Goal: Task Accomplishment & Management: Use online tool/utility

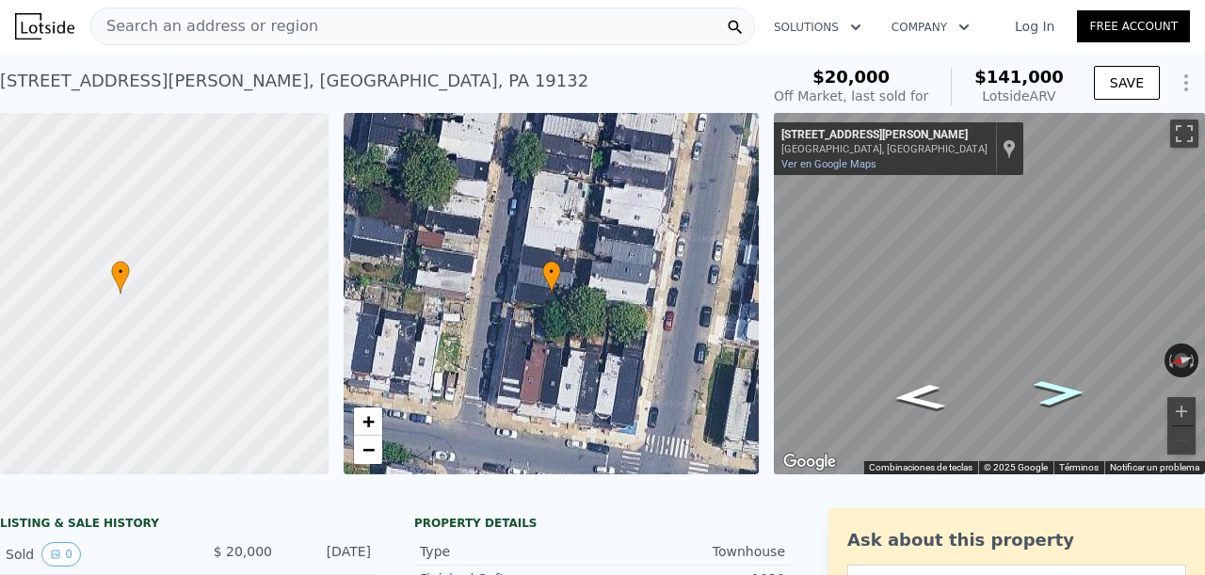
click at [1051, 394] on icon "Ir hacia el sur, N Bonsall St" at bounding box center [1059, 393] width 95 height 39
click at [1188, 362] on button "Girar a la derecha" at bounding box center [1193, 361] width 10 height 34
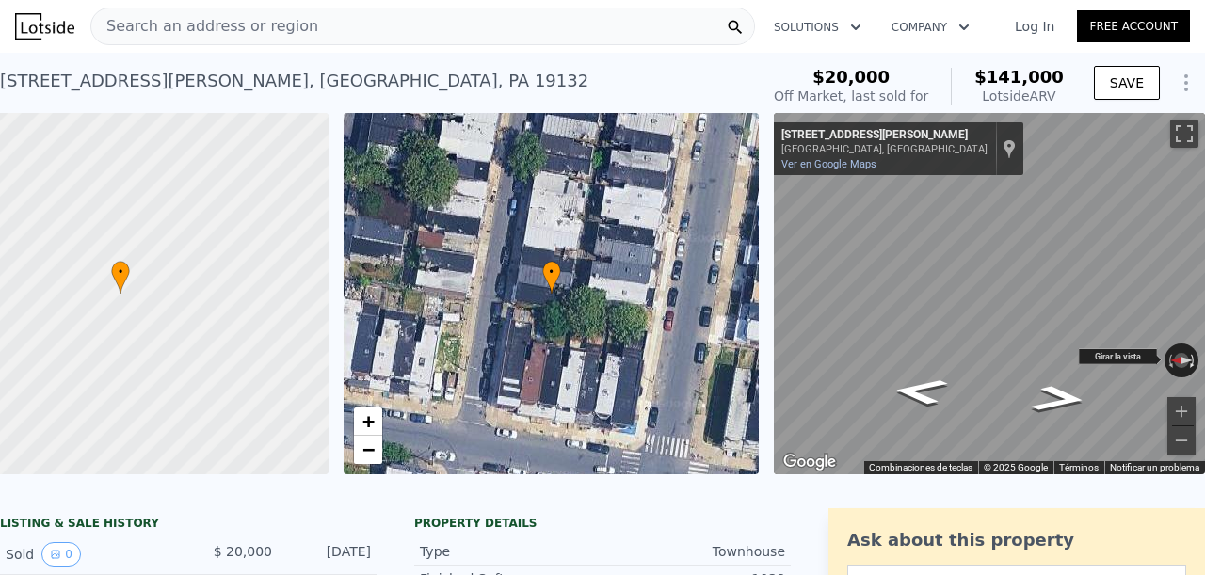
click at [1188, 362] on button "Girar a la derecha" at bounding box center [1193, 361] width 10 height 34
click at [918, 398] on icon "Ir hacia el sur, N Bonsall St" at bounding box center [920, 392] width 103 height 40
click at [1171, 346] on img at bounding box center [1182, 361] width 34 height 34
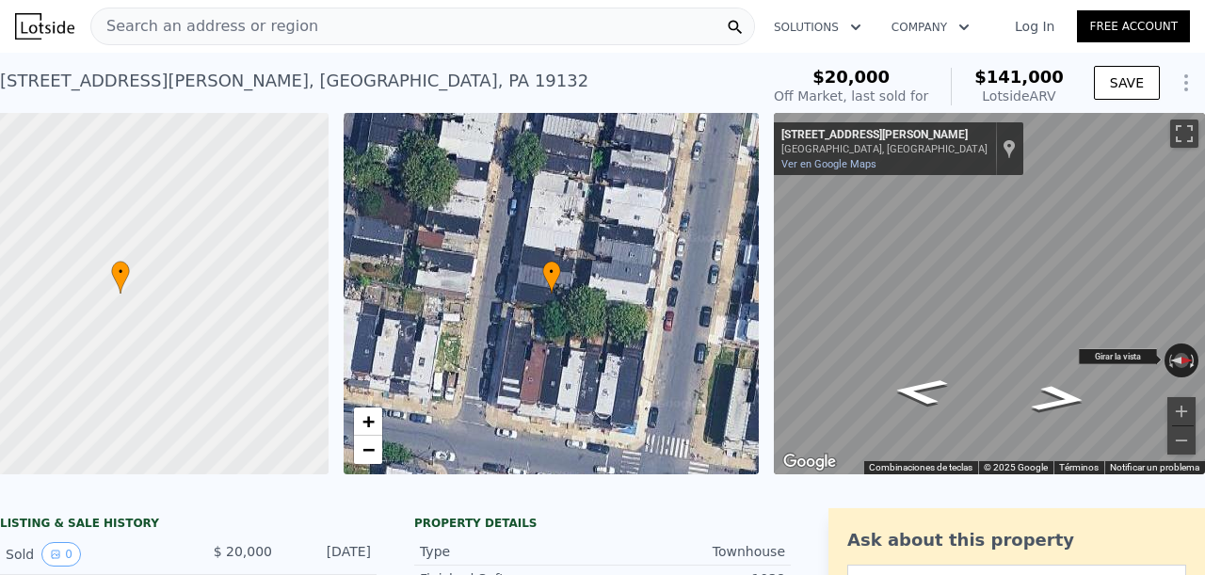
click at [1188, 365] on button "Girar a la derecha" at bounding box center [1193, 361] width 10 height 34
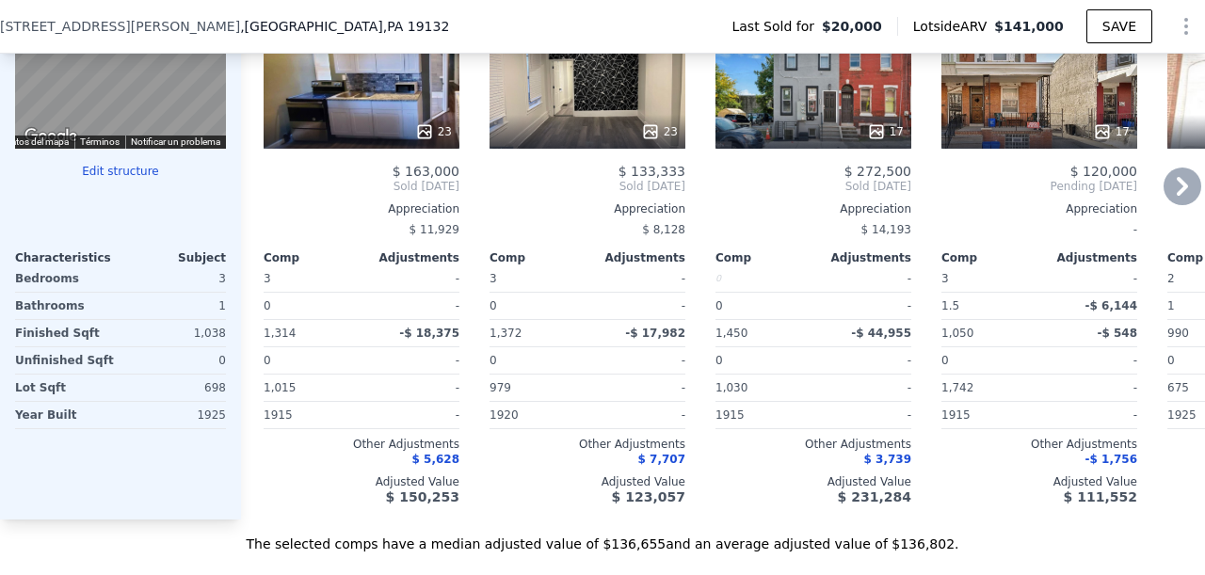
scroll to position [2001, 0]
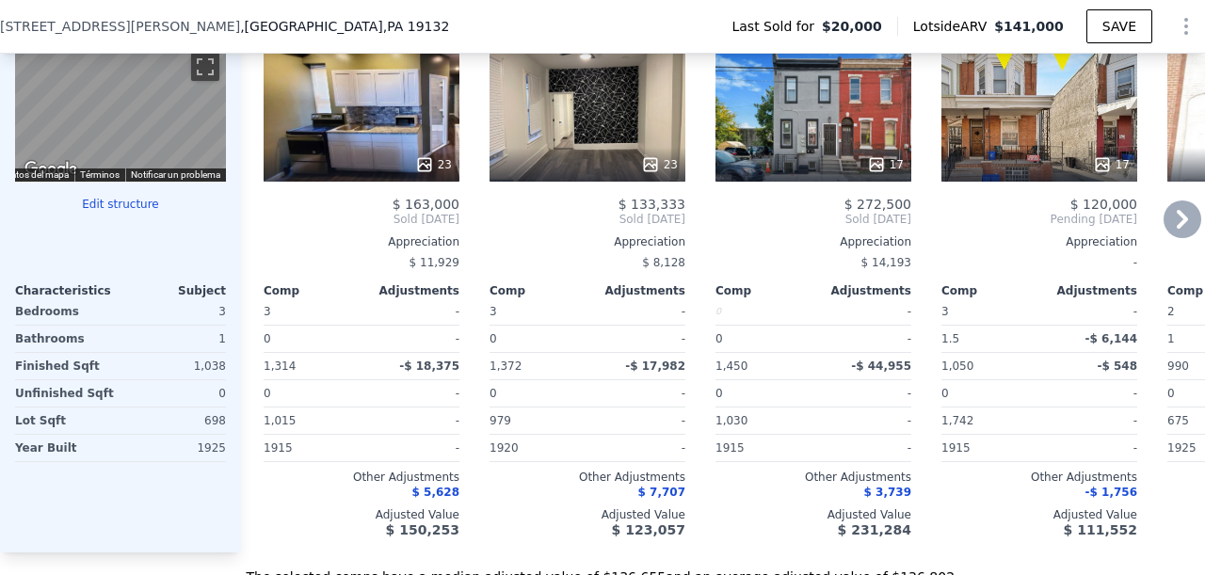
click at [1164, 231] on icon at bounding box center [1183, 220] width 38 height 38
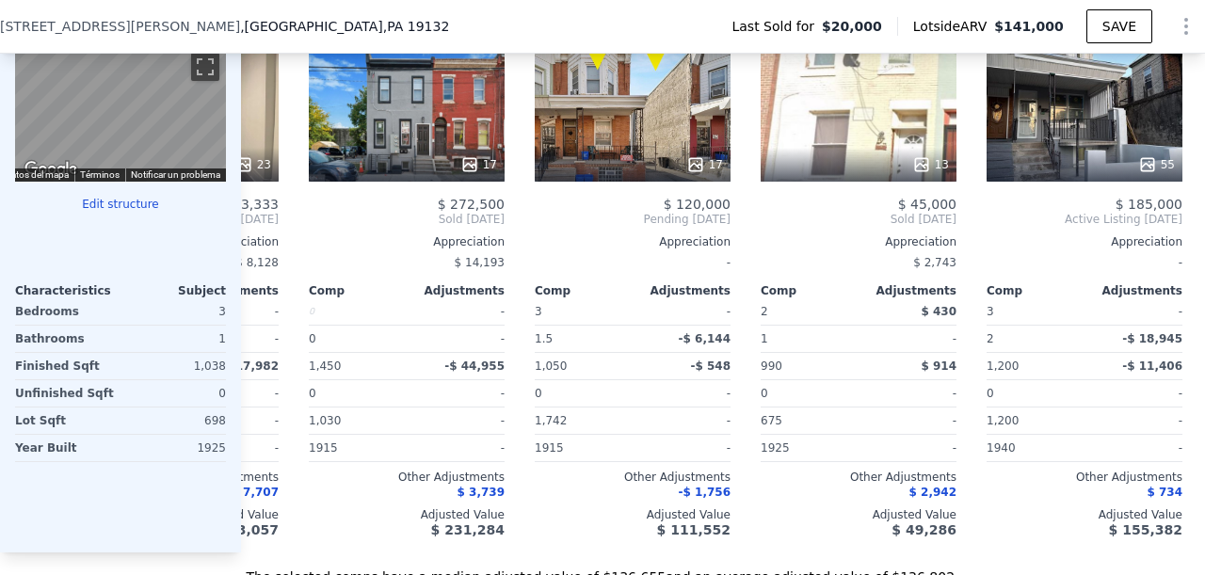
scroll to position [0, 452]
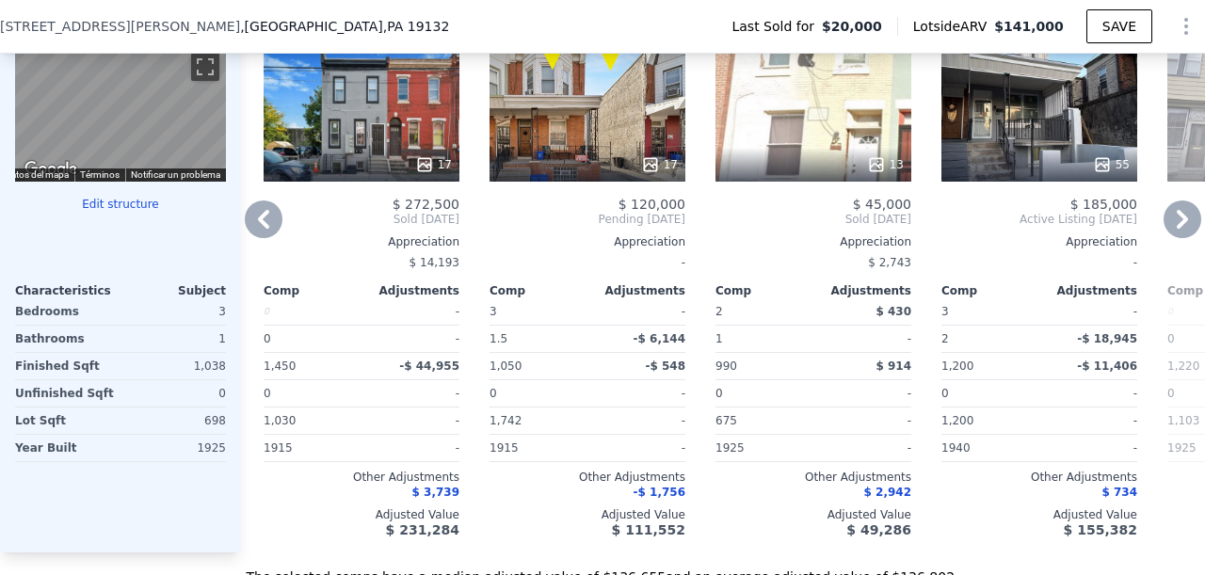
click at [1167, 238] on icon at bounding box center [1183, 220] width 38 height 38
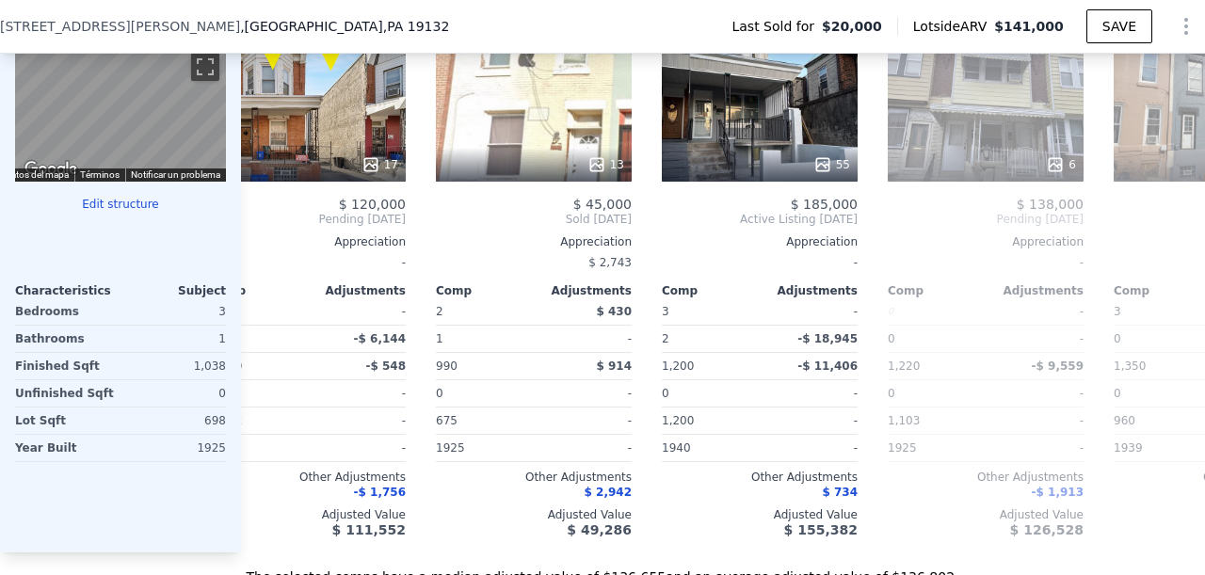
scroll to position [0, 904]
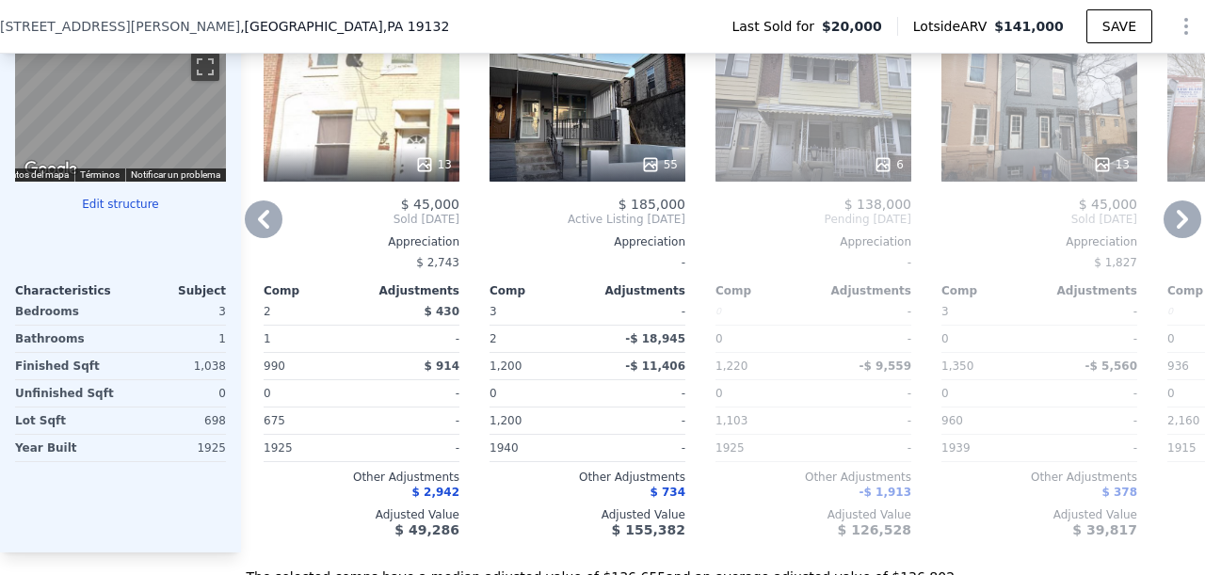
click at [273, 233] on icon at bounding box center [264, 220] width 38 height 38
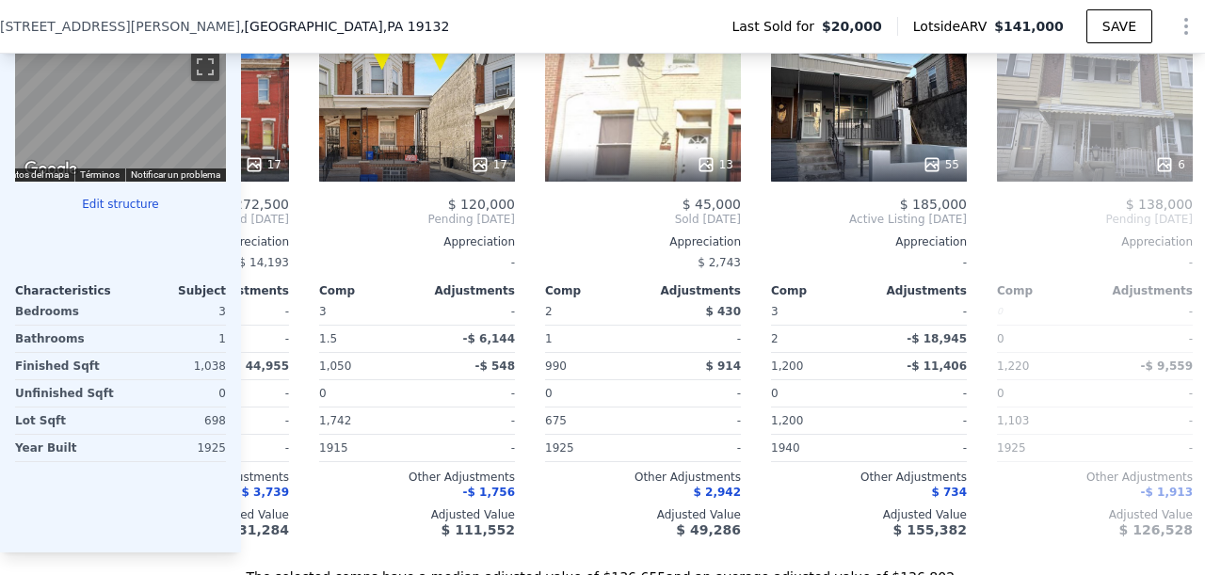
scroll to position [0, 452]
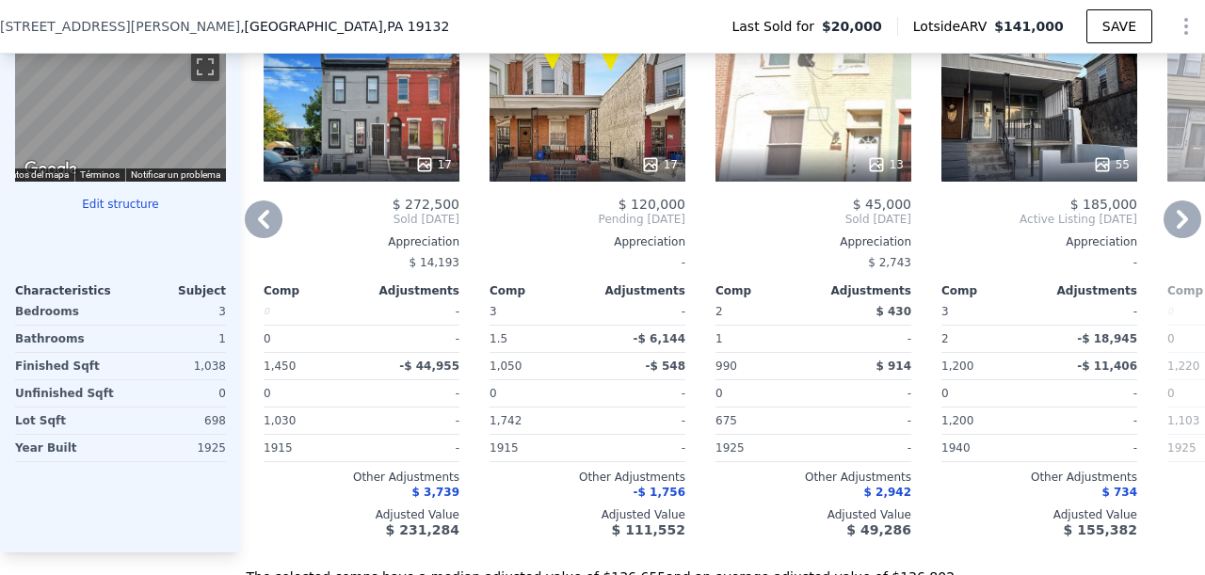
click at [271, 232] on icon at bounding box center [264, 220] width 38 height 38
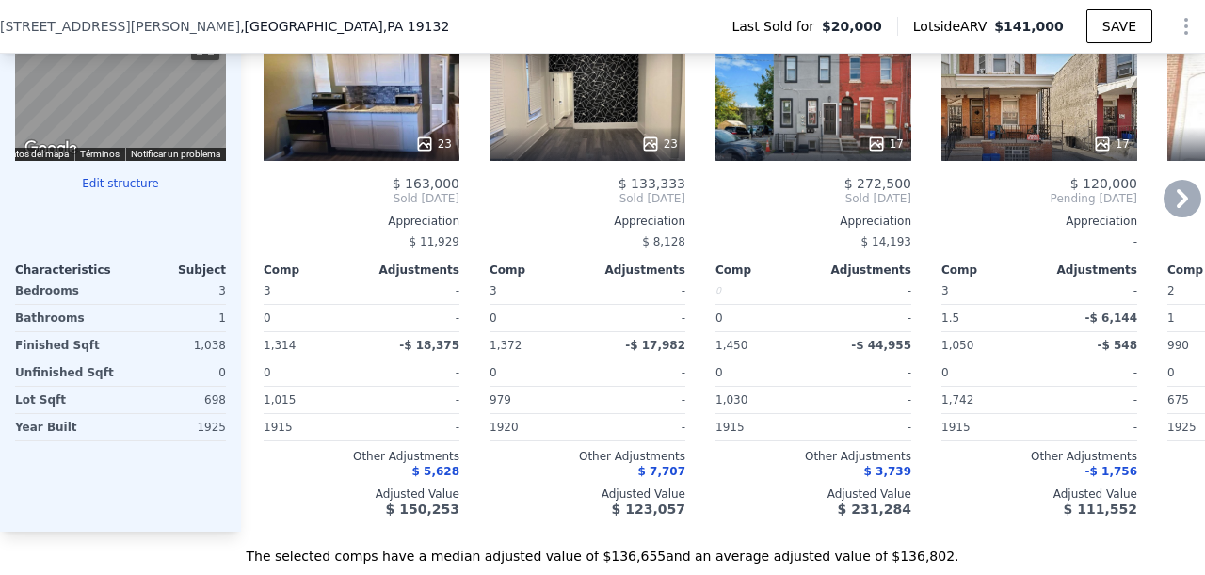
scroll to position [2001, 0]
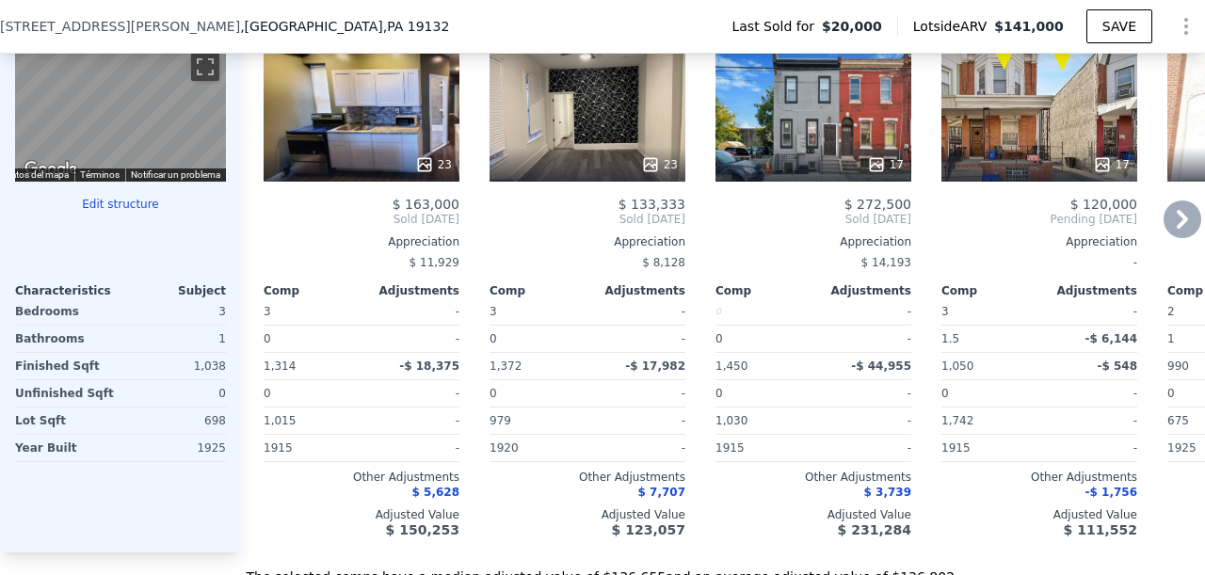
click at [614, 126] on div "23" at bounding box center [588, 114] width 196 height 136
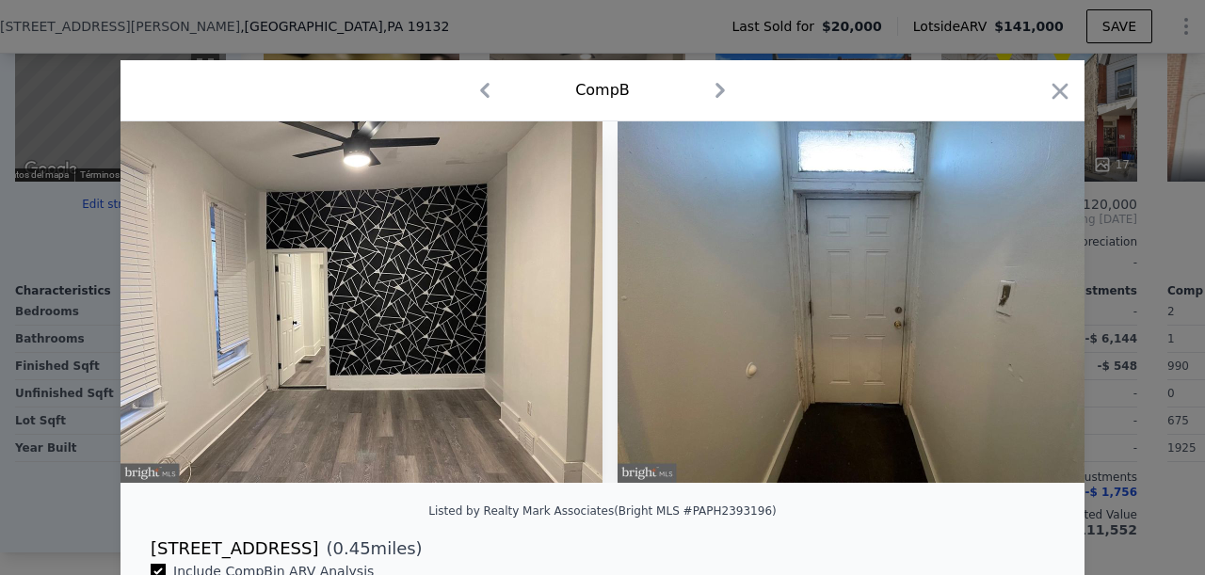
drag, startPoint x: 719, startPoint y: 88, endPoint x: 698, endPoint y: 102, distance: 25.9
click at [719, 88] on icon "button" at bounding box center [720, 90] width 30 height 30
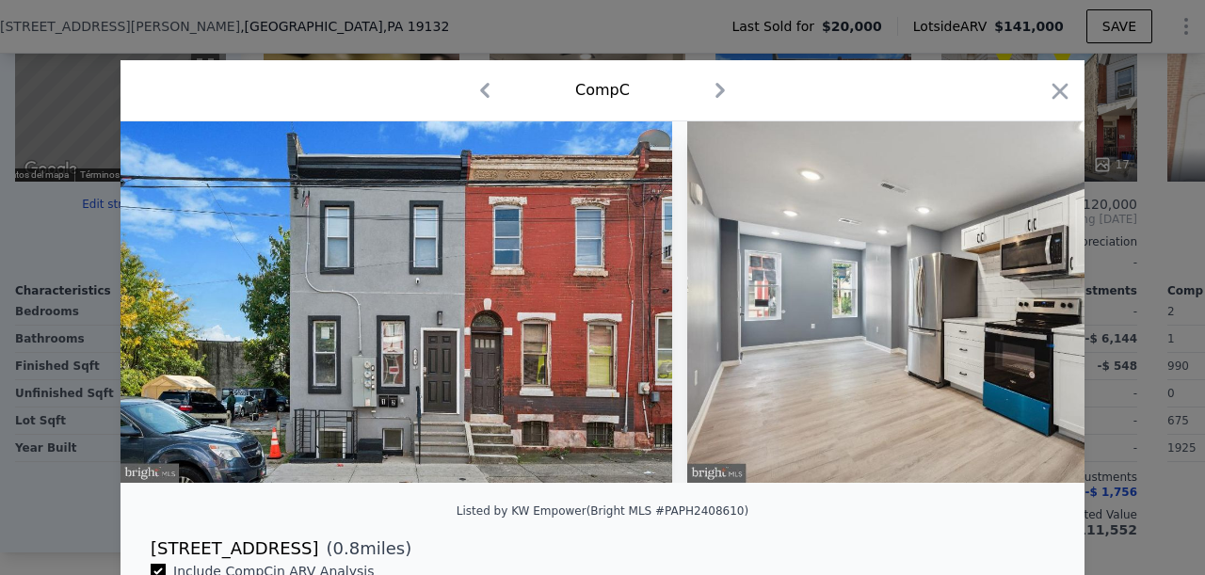
click at [717, 90] on icon "button" at bounding box center [720, 90] width 30 height 30
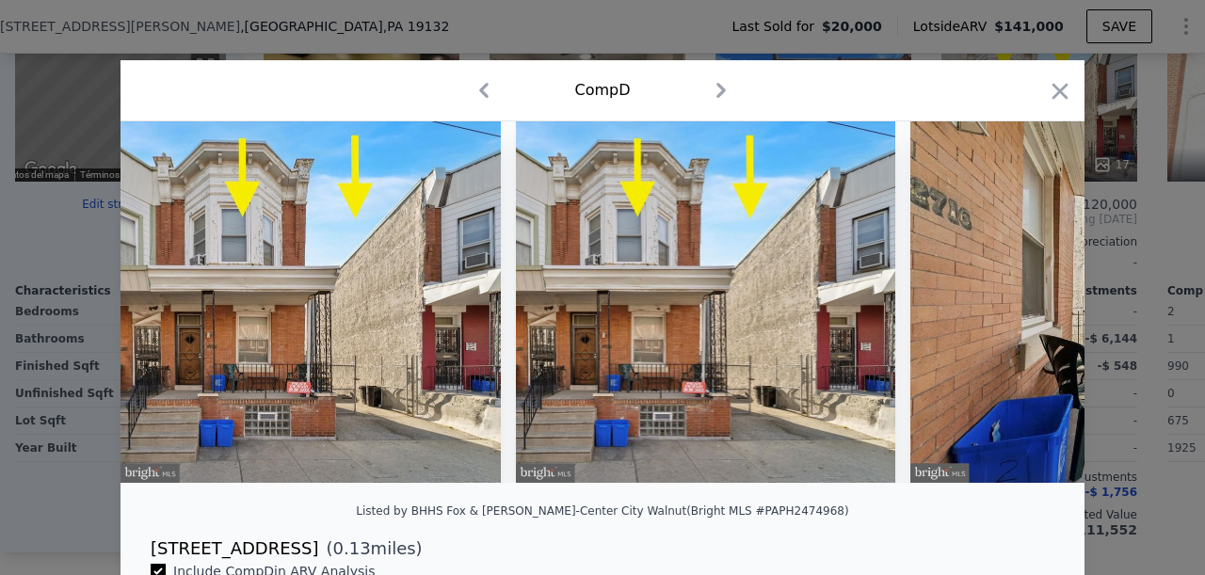
click at [480, 88] on icon "button" at bounding box center [484, 90] width 30 height 30
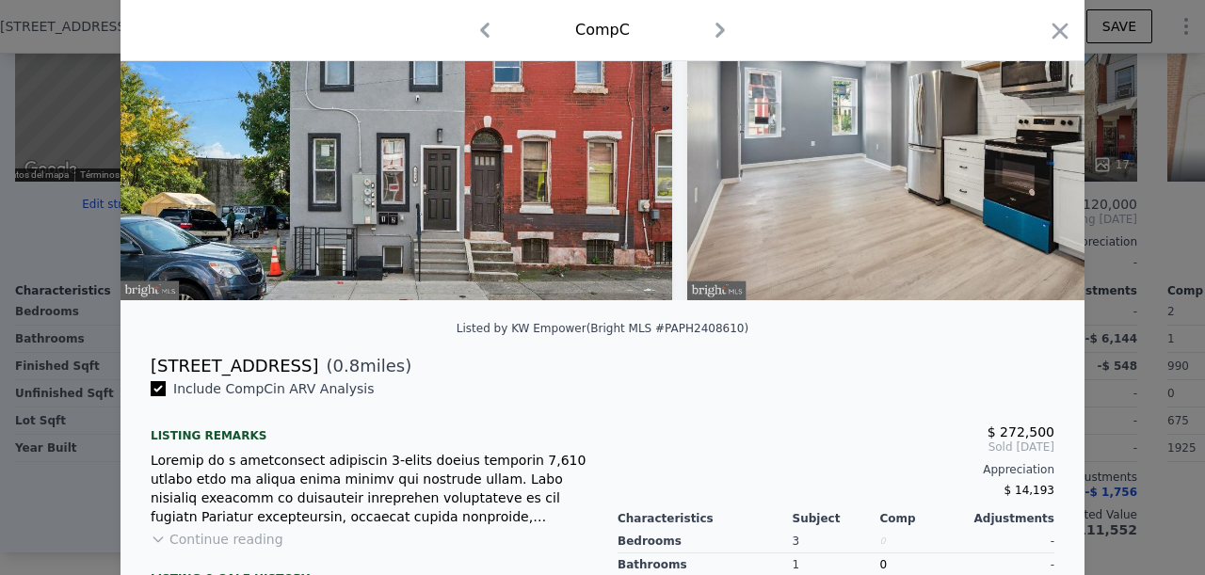
scroll to position [94, 0]
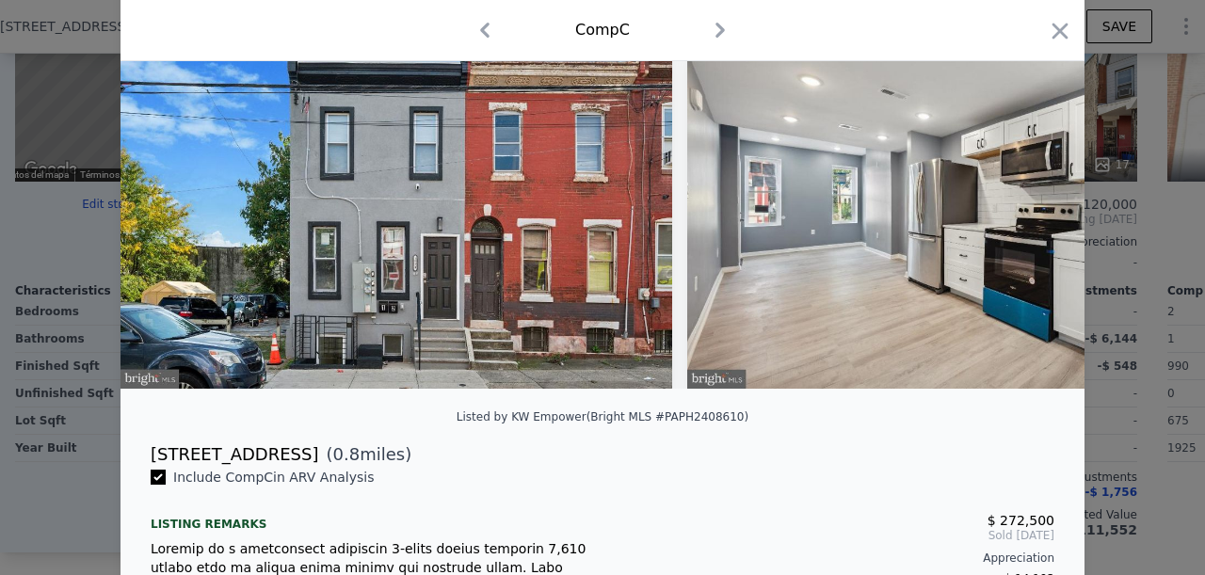
click at [470, 32] on icon "button" at bounding box center [485, 30] width 30 height 30
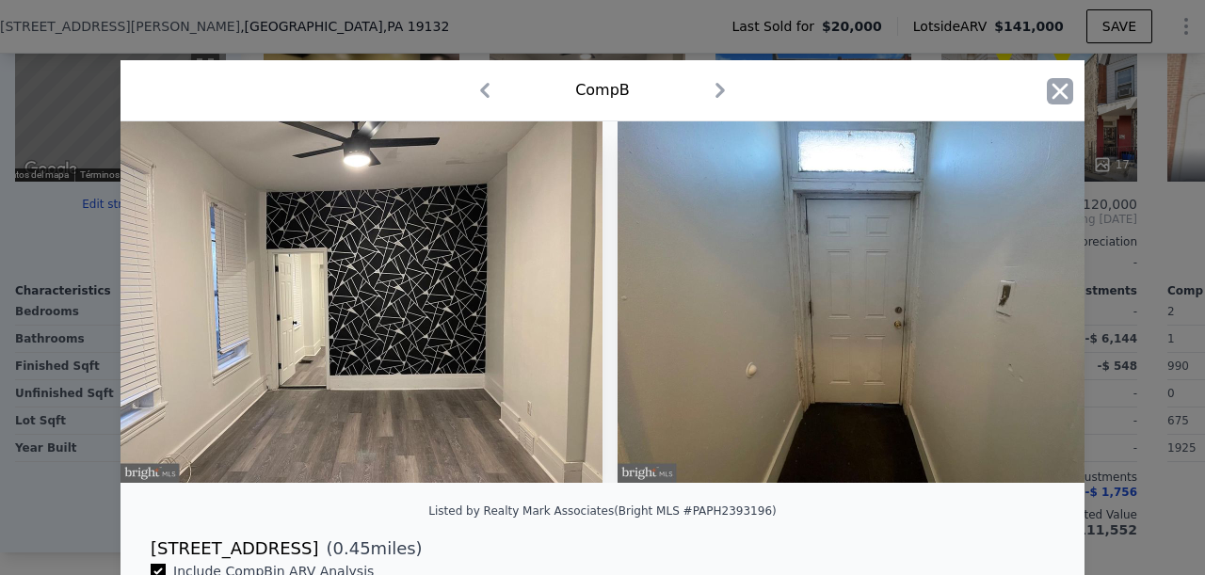
click at [1047, 87] on icon "button" at bounding box center [1060, 91] width 26 height 26
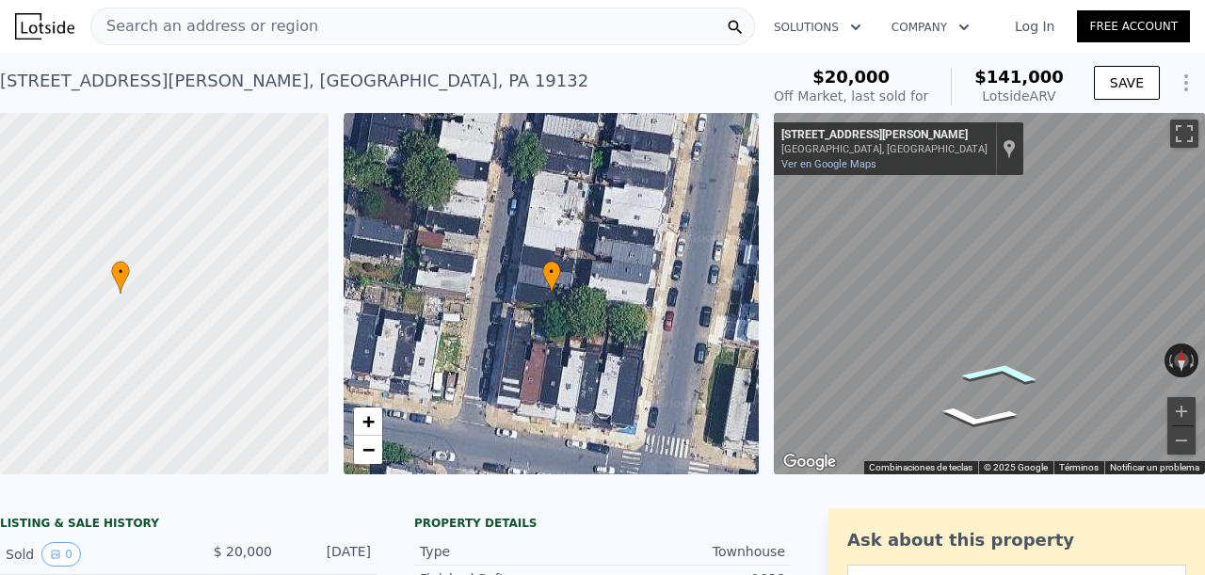
click at [1005, 378] on icon "Ir hacia el norte, N Bonsall St" at bounding box center [1001, 373] width 125 height 33
click at [953, 422] on icon "Ir hacia el sur, N Bonsall St" at bounding box center [977, 417] width 125 height 33
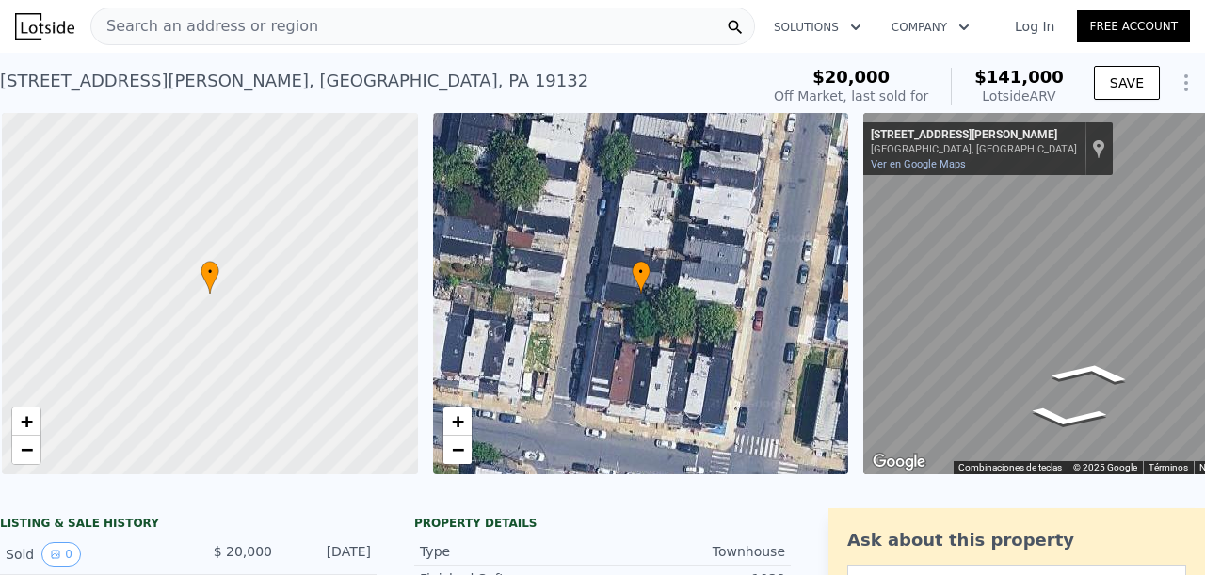
scroll to position [0, 8]
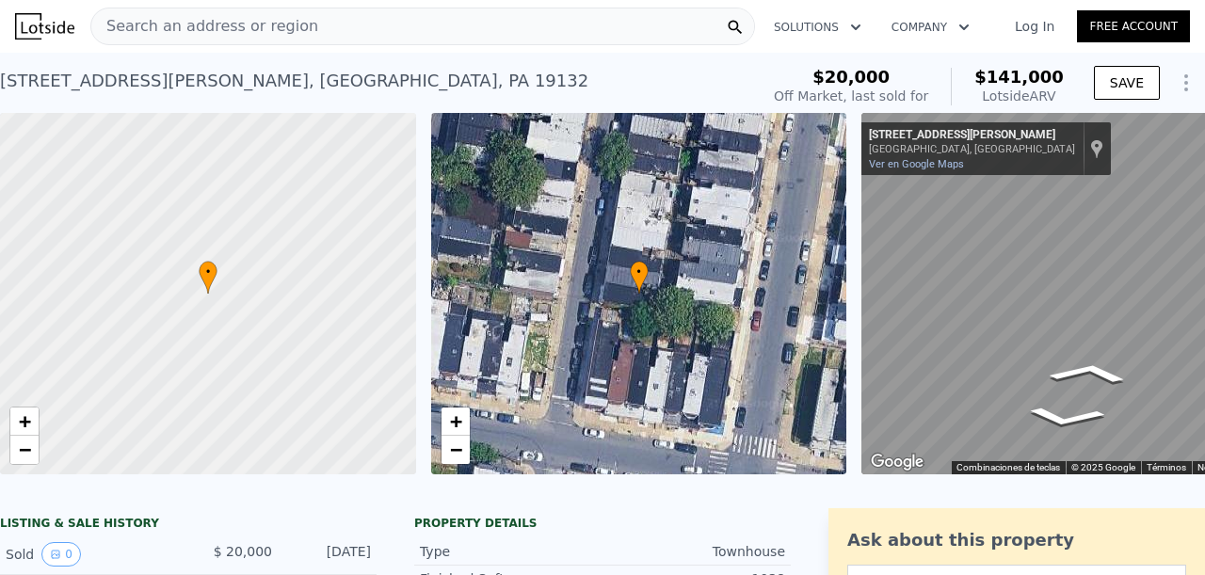
click at [215, 281] on icon at bounding box center [208, 277] width 19 height 33
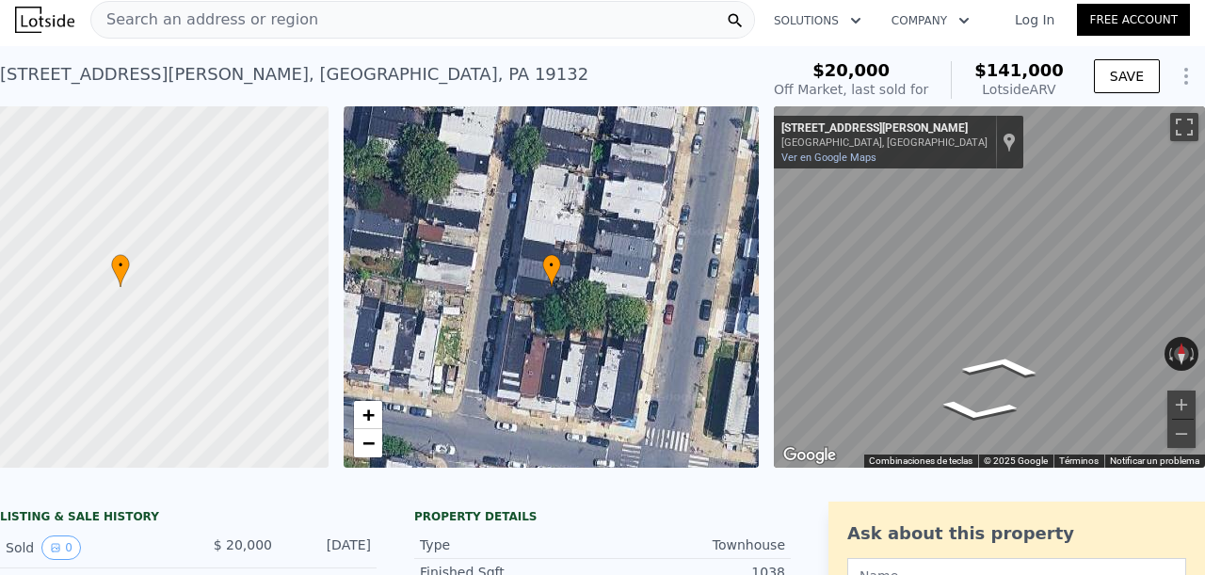
scroll to position [0, 0]
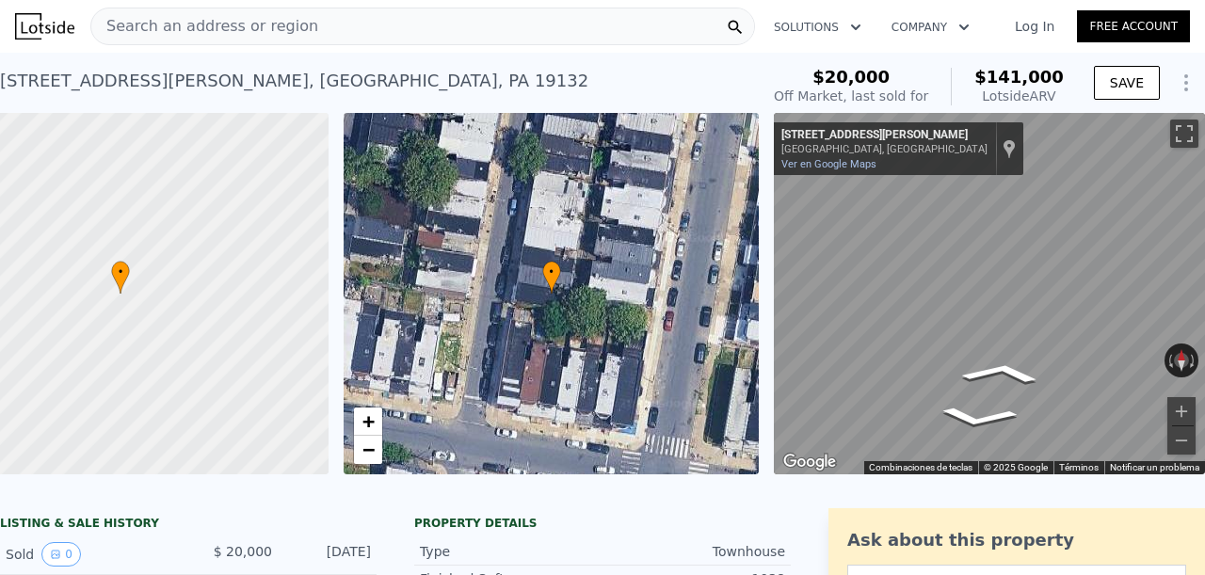
click at [374, 39] on div "Search an address or region" at bounding box center [422, 27] width 665 height 38
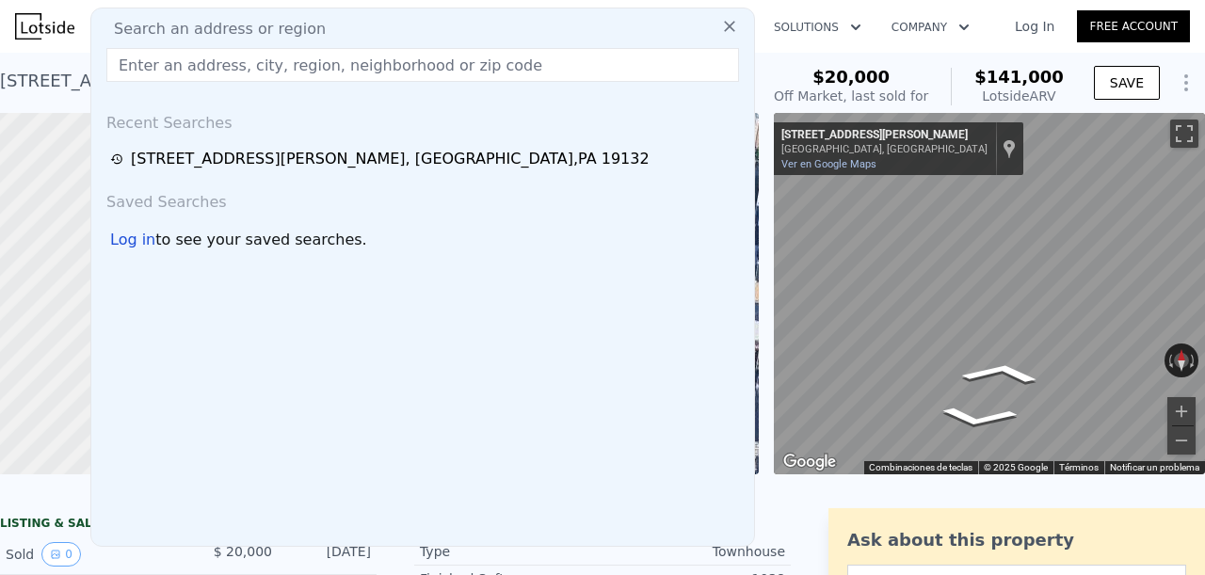
click at [720, 29] on icon at bounding box center [729, 26] width 19 height 19
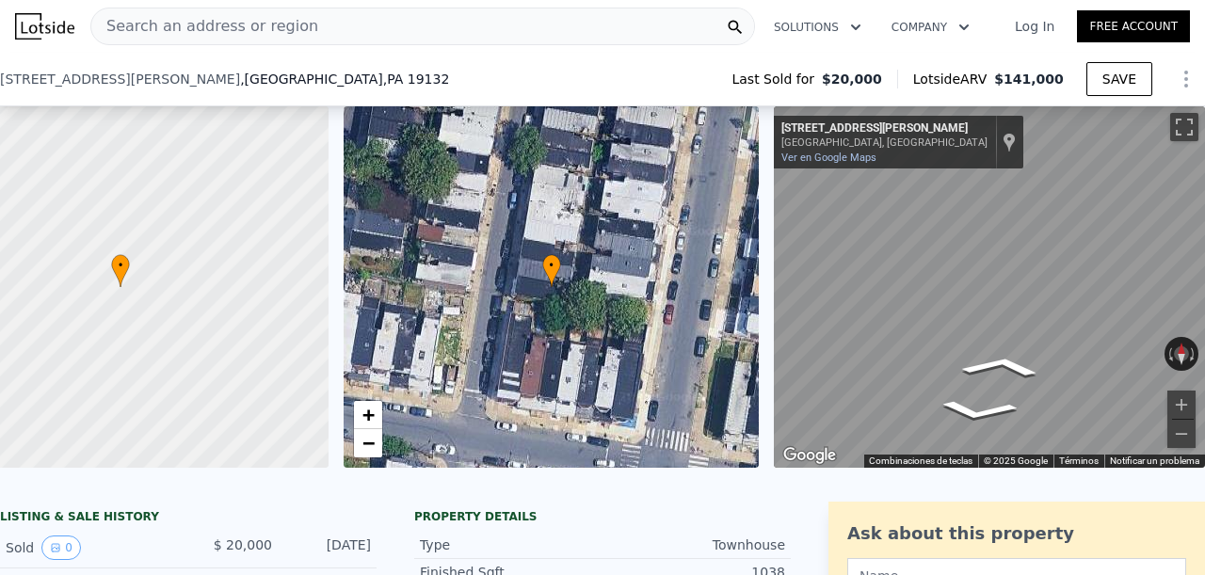
scroll to position [680, 0]
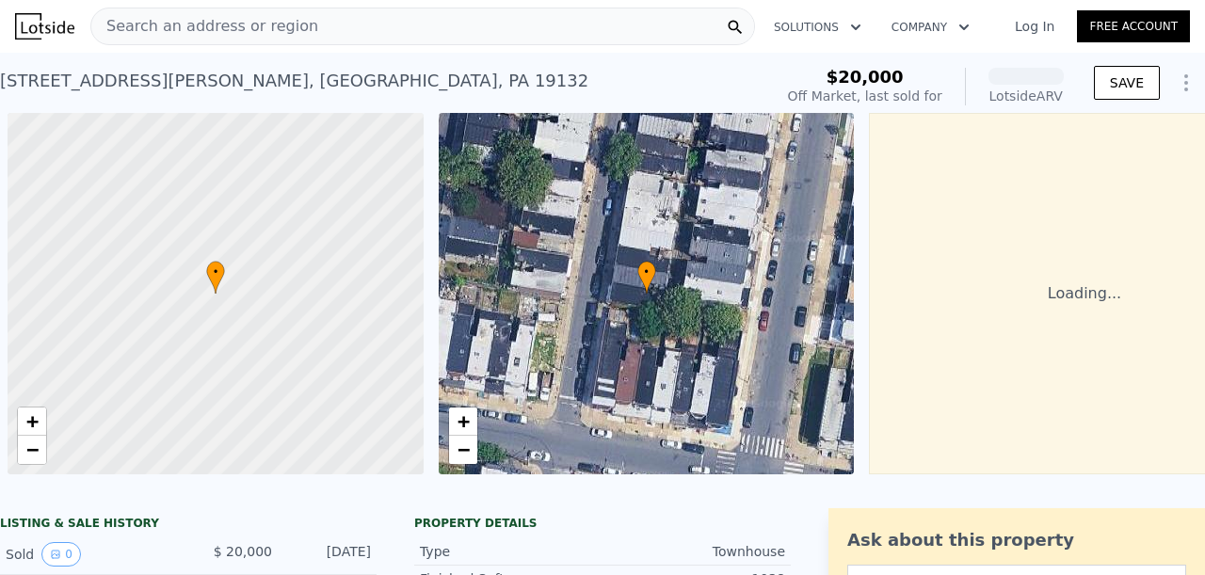
scroll to position [0, 110]
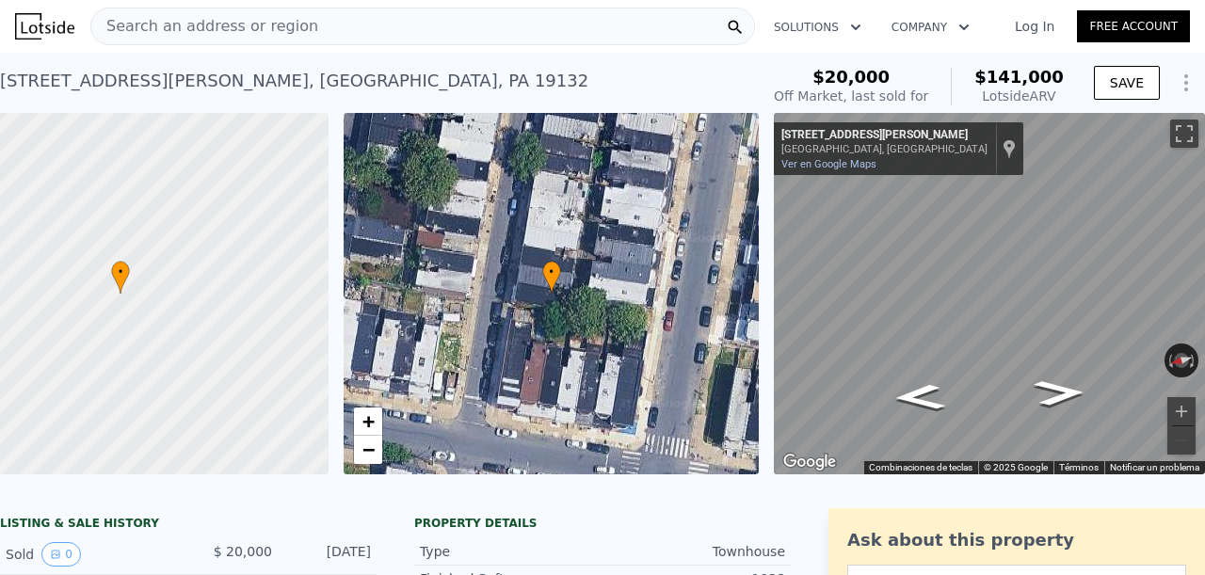
click at [380, 28] on div "Search an address or region" at bounding box center [422, 27] width 665 height 38
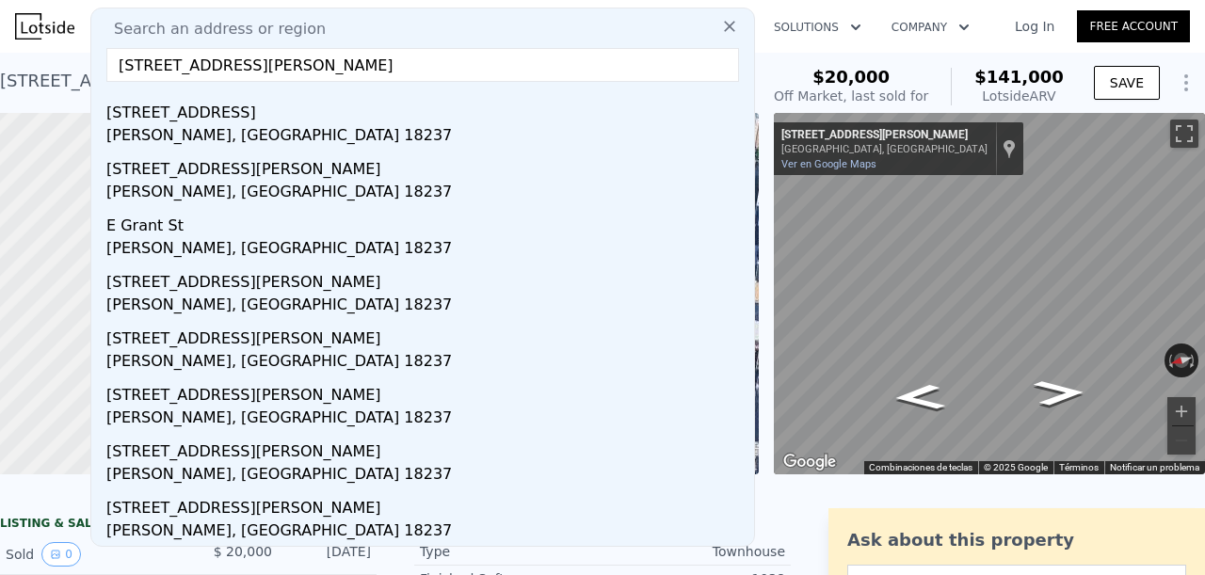
scroll to position [0, 0]
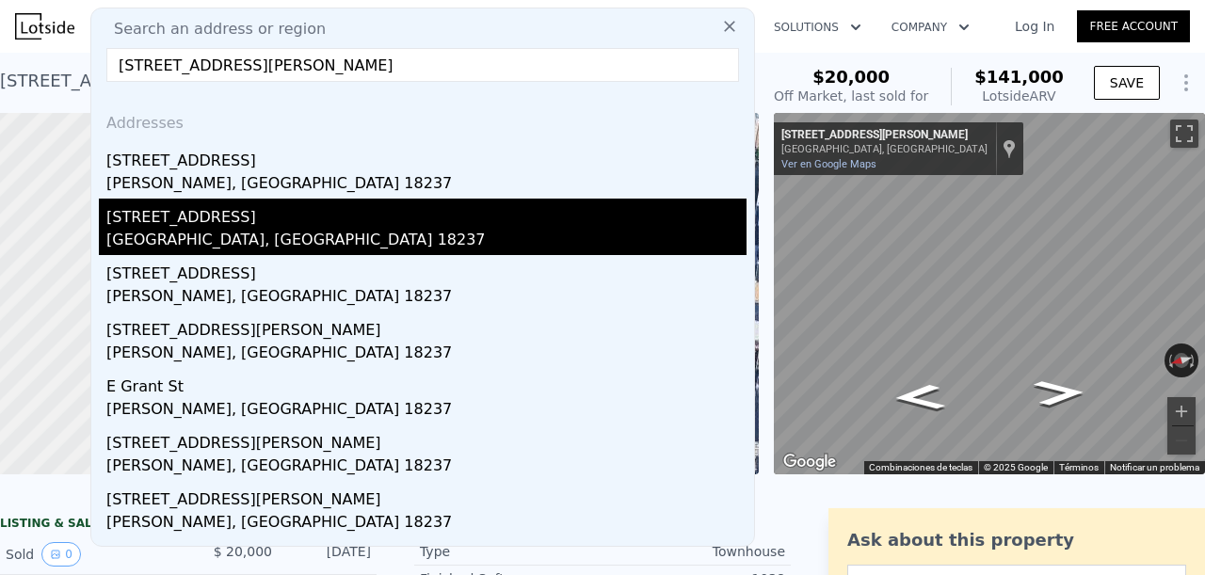
type input "722 S TAMAQUA ST MCADOO PA 18237"
click at [249, 245] on div "Schuylkill County, PA 18237" at bounding box center [426, 242] width 640 height 26
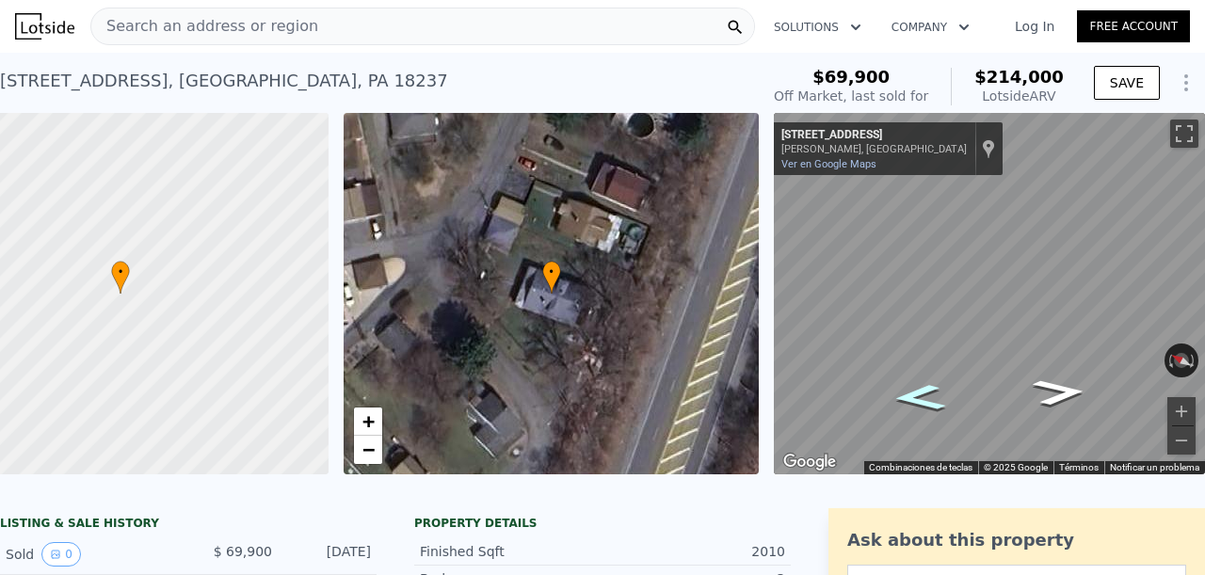
click at [888, 405] on icon "Ir hacia el noroeste, Tamaqua St" at bounding box center [919, 397] width 97 height 39
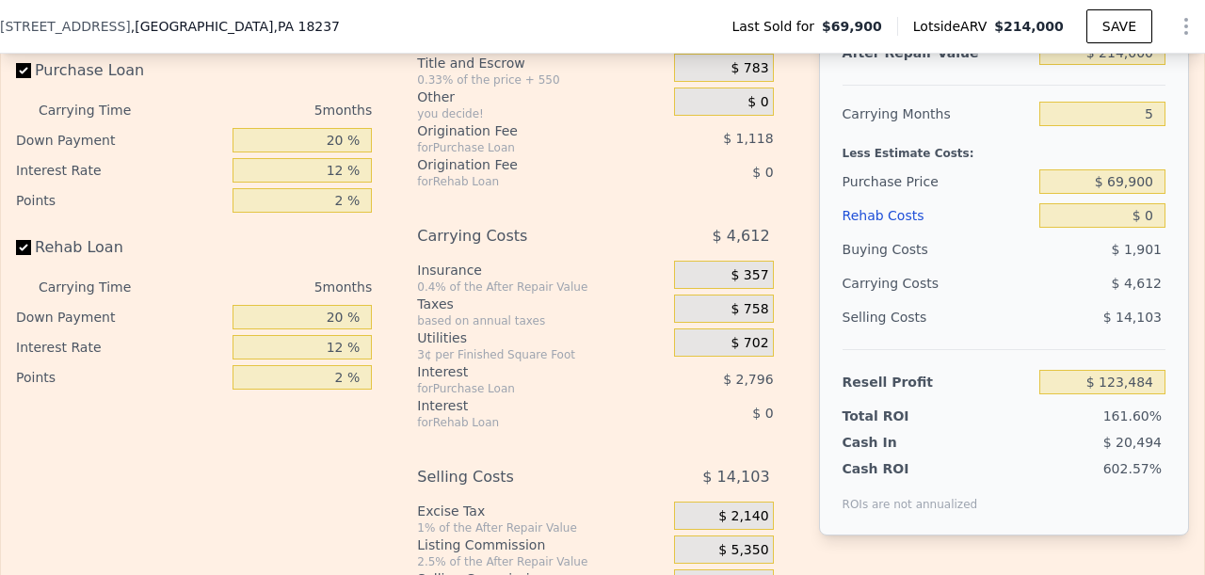
scroll to position [2866, 0]
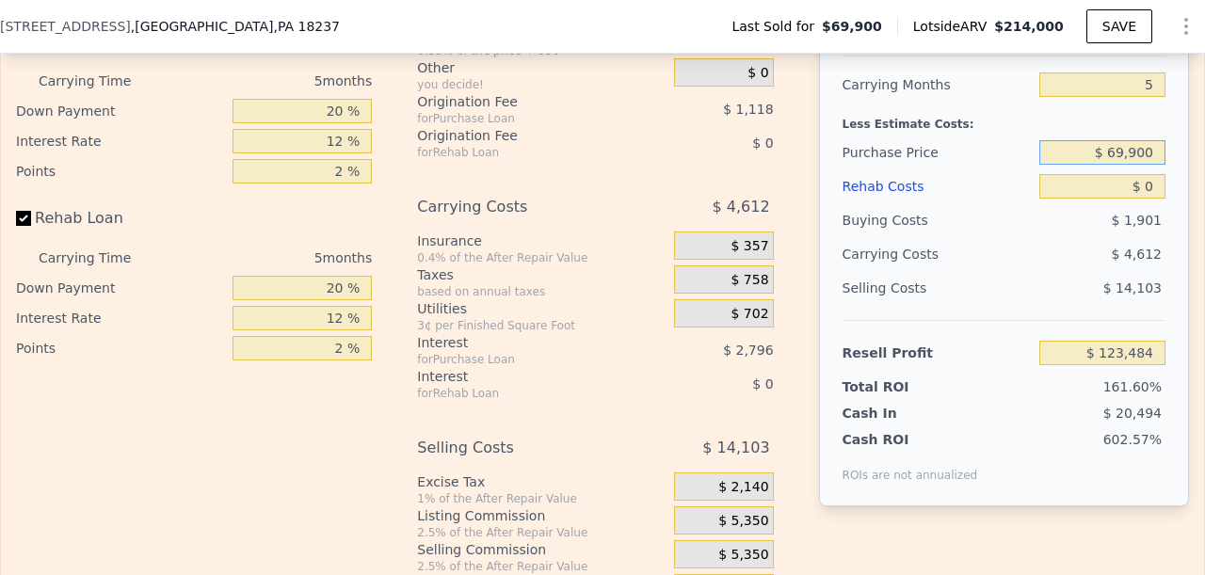
drag, startPoint x: 1073, startPoint y: 165, endPoint x: 1166, endPoint y: 164, distance: 92.3
click at [1166, 164] on div "After Repair Value $ 214,000 Carrying Months 5 Less Estimate Costs: Purchase Pr…" at bounding box center [1004, 244] width 370 height 523
type input "$ 135,000"
type input "$ 54,520"
drag, startPoint x: 1112, startPoint y: 203, endPoint x: 1165, endPoint y: 189, distance: 54.6
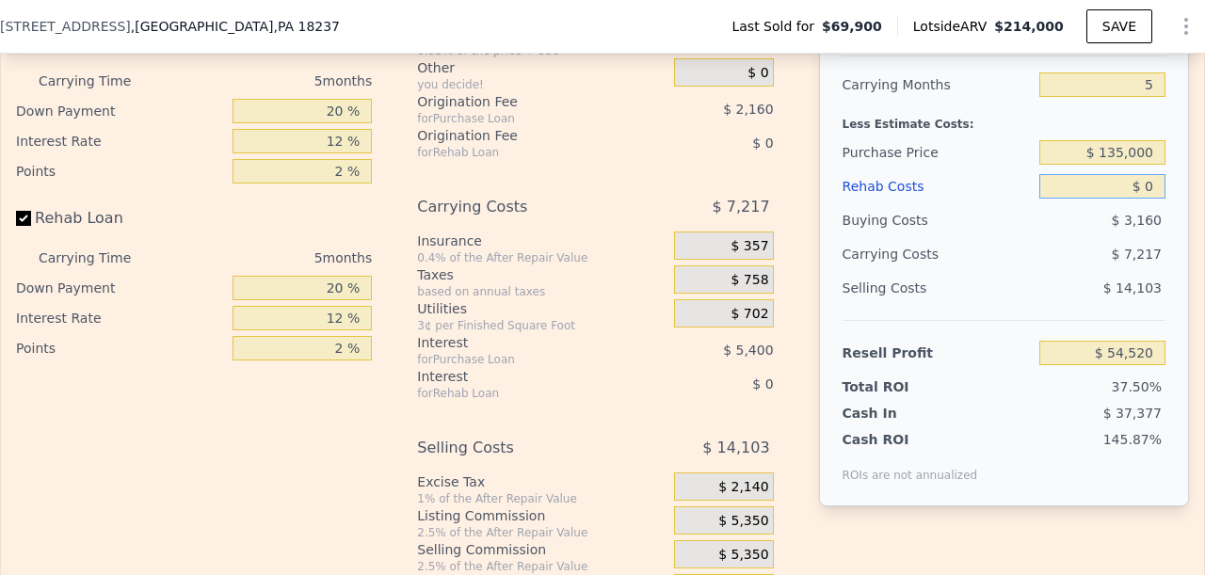
click at [1165, 189] on div "After Repair Value $ 214,000 Carrying Months 5 Less Estimate Costs: Purchase Pr…" at bounding box center [1004, 244] width 370 height 523
type input "$ 03"
type input "$ 54,517"
type input "$ 03,000"
type input "$ 51,352"
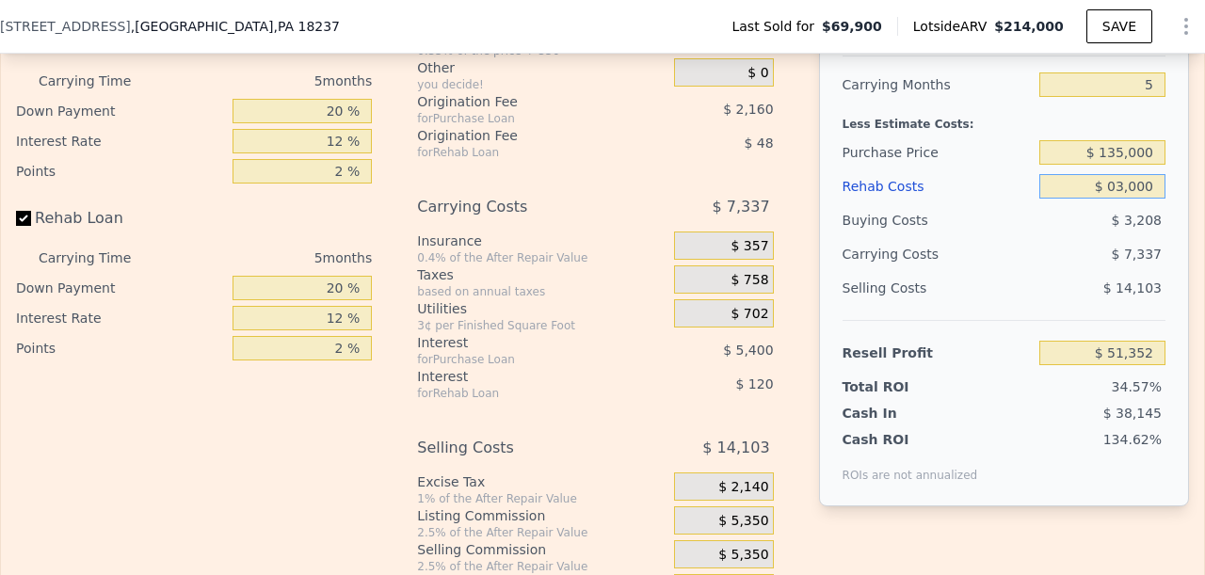
type input "$ 030,000"
type input "$ 22,840"
type input "$ 03"
type input "$ 54,490"
type input "$ 0"
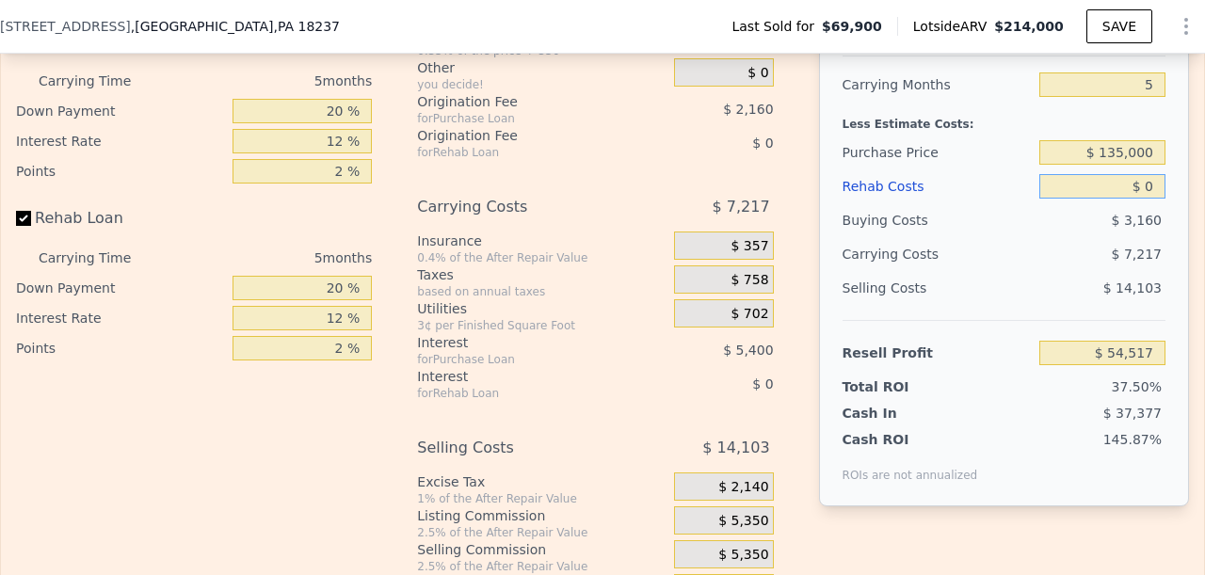
type input "$ 54,520"
type input "$ 3"
type input "$ 54,517"
type input "$ 30"
type input "$ 54,490"
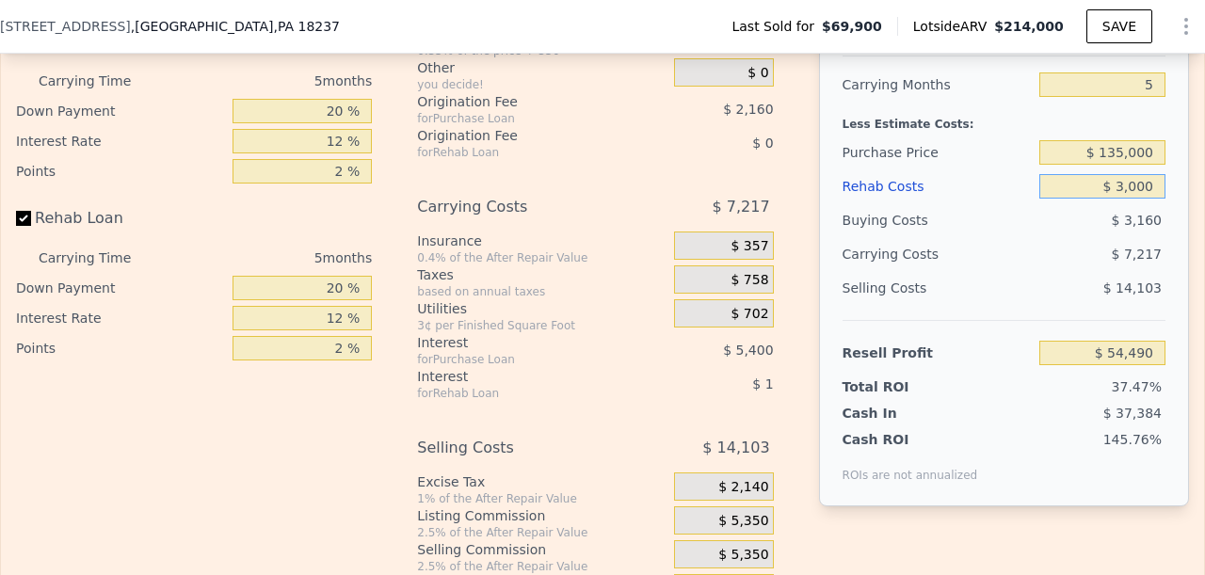
type input "$ 30,000"
type input "$ 22,840"
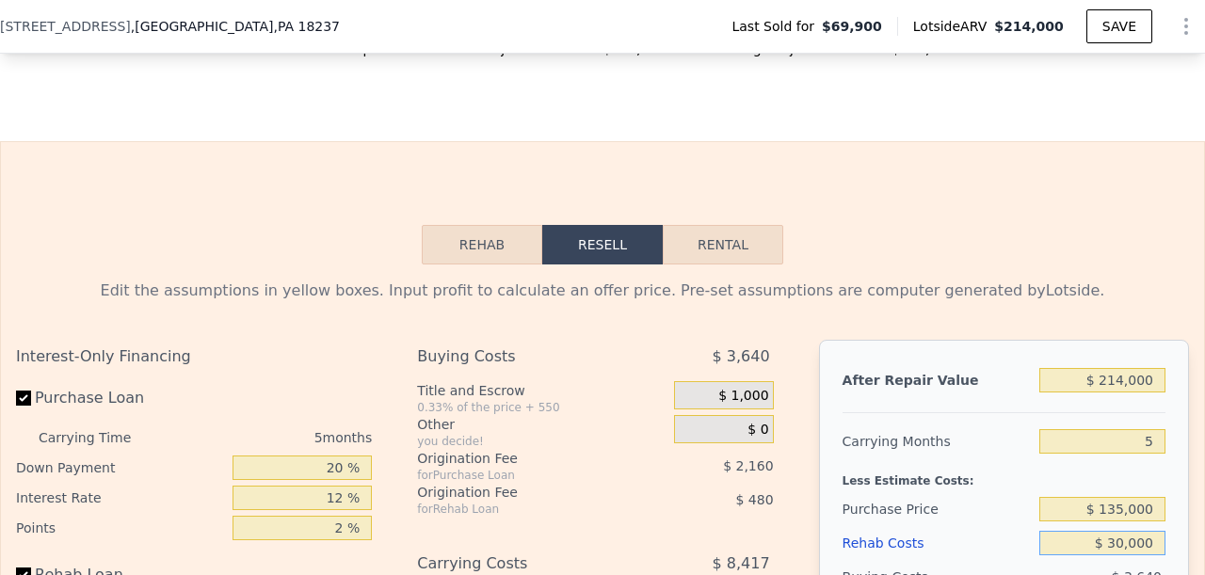
scroll to position [2531, 0]
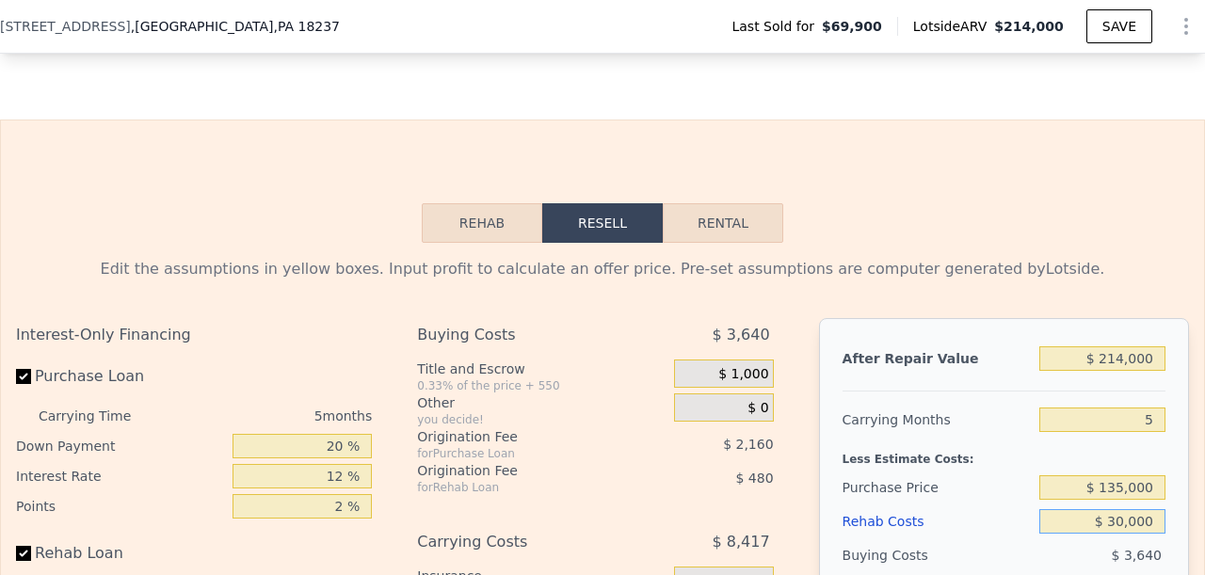
type input "$ 30,000"
drag, startPoint x: 1111, startPoint y: 368, endPoint x: 1081, endPoint y: 371, distance: 30.3
click at [1081, 371] on input "$ 214,000" at bounding box center [1102, 358] width 126 height 24
click at [1136, 358] on input "$ 214,000" at bounding box center [1102, 358] width 126 height 24
drag, startPoint x: 1134, startPoint y: 370, endPoint x: 1064, endPoint y: 375, distance: 69.8
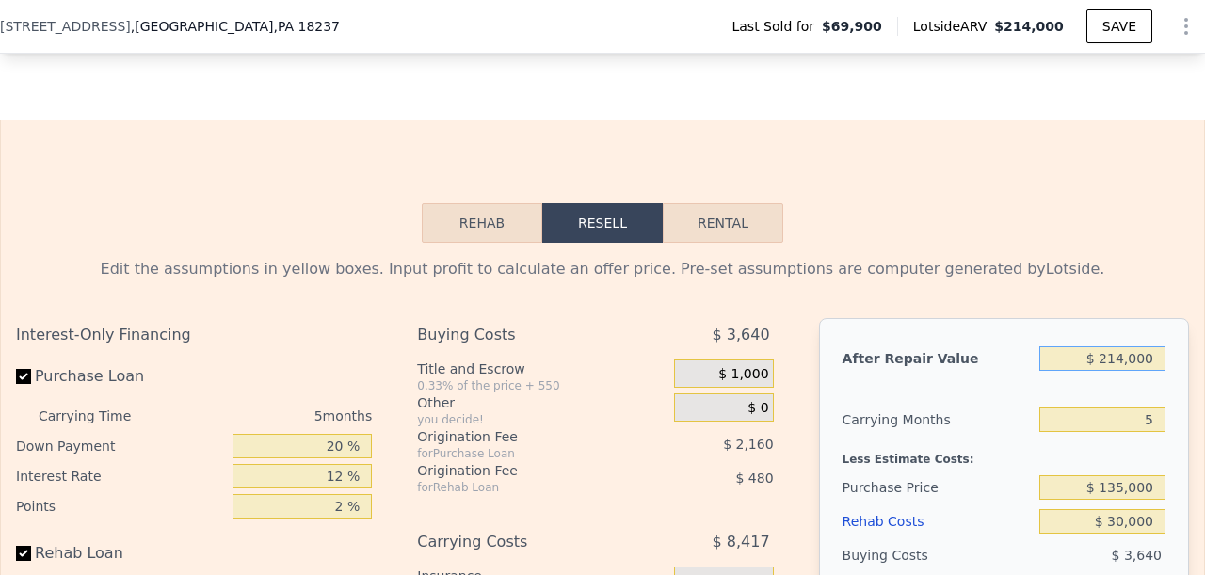
click at [1064, 371] on input "$ 214,000" at bounding box center [1102, 358] width 126 height 24
type input "$ 3,214,000"
type input "$ 2,827,850"
type input "$ 3,000,214,000"
type input "$ 2,805,032,840"
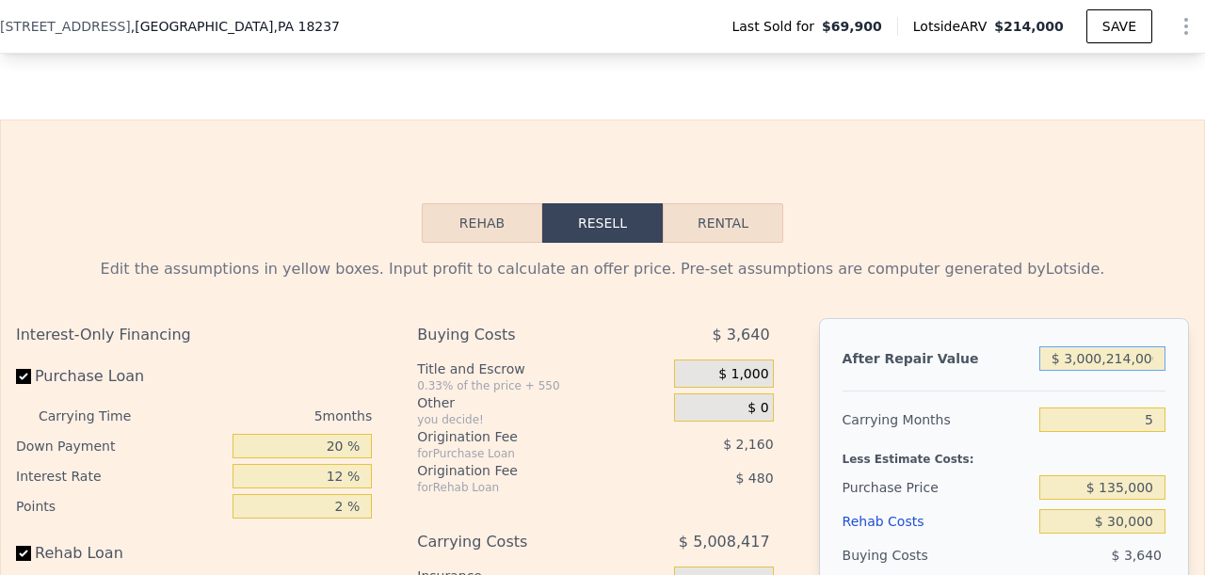
drag, startPoint x: 1056, startPoint y: 369, endPoint x: 1204, endPoint y: 310, distance: 159.3
click at [1204, 310] on div "Search an address or region Solutions Company Open main menu Log In Free Accoun…" at bounding box center [602, 287] width 1205 height 575
type input "$ 2"
type input "-$ 177,248"
type input "$ 23"
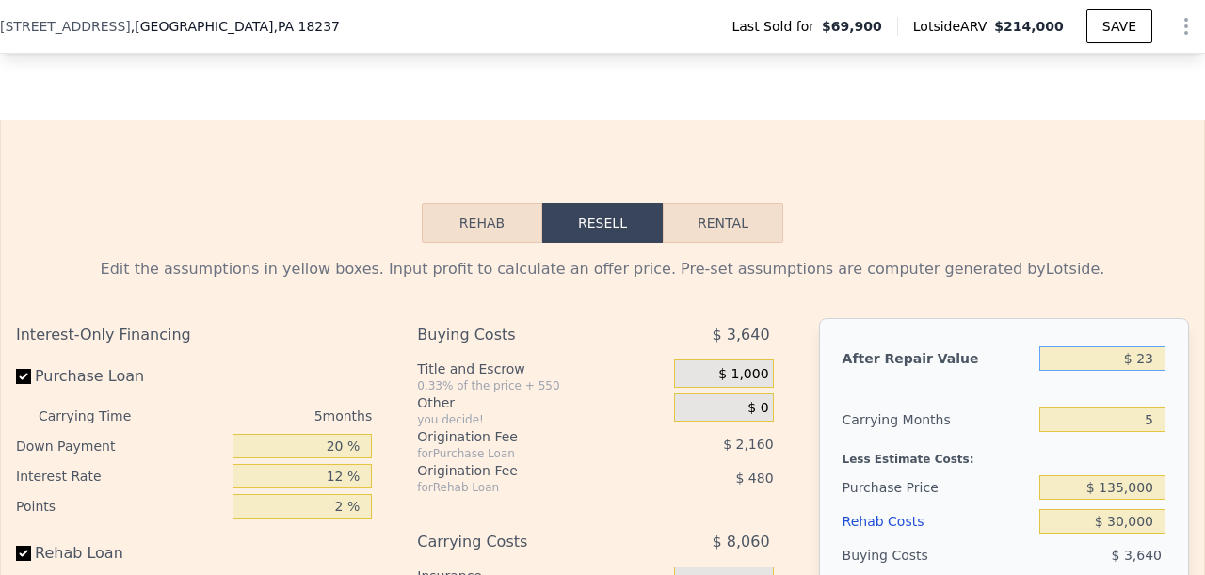
type input "-$ 177,229"
type input "$ 23,000"
type input "-$ 155,745"
type input "$ 230,000"
type input "$ 37,801"
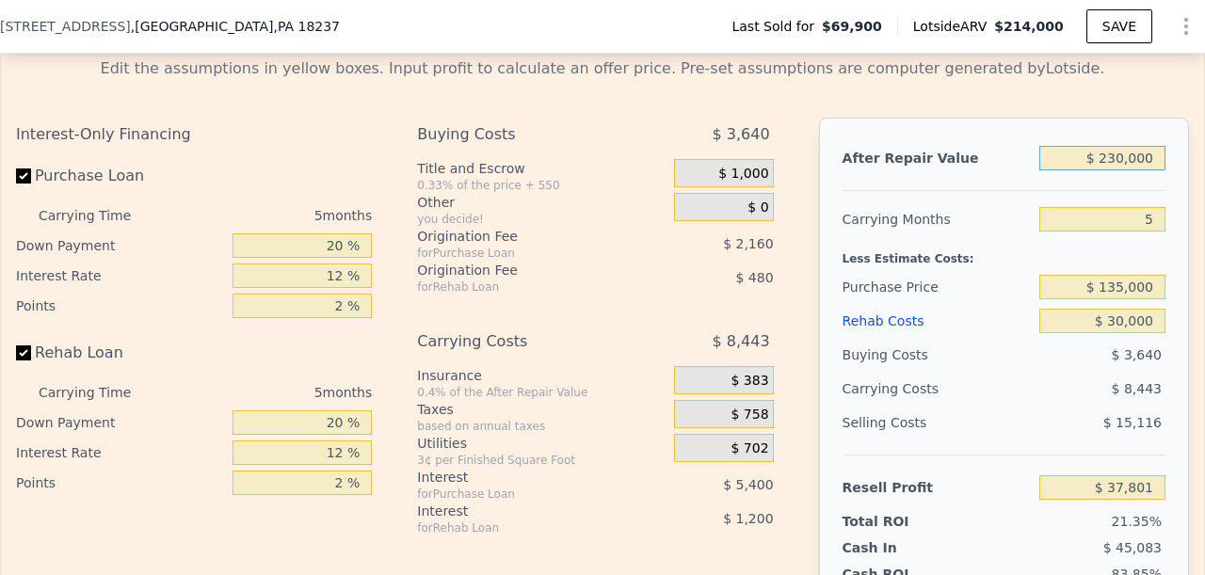
scroll to position [2719, 0]
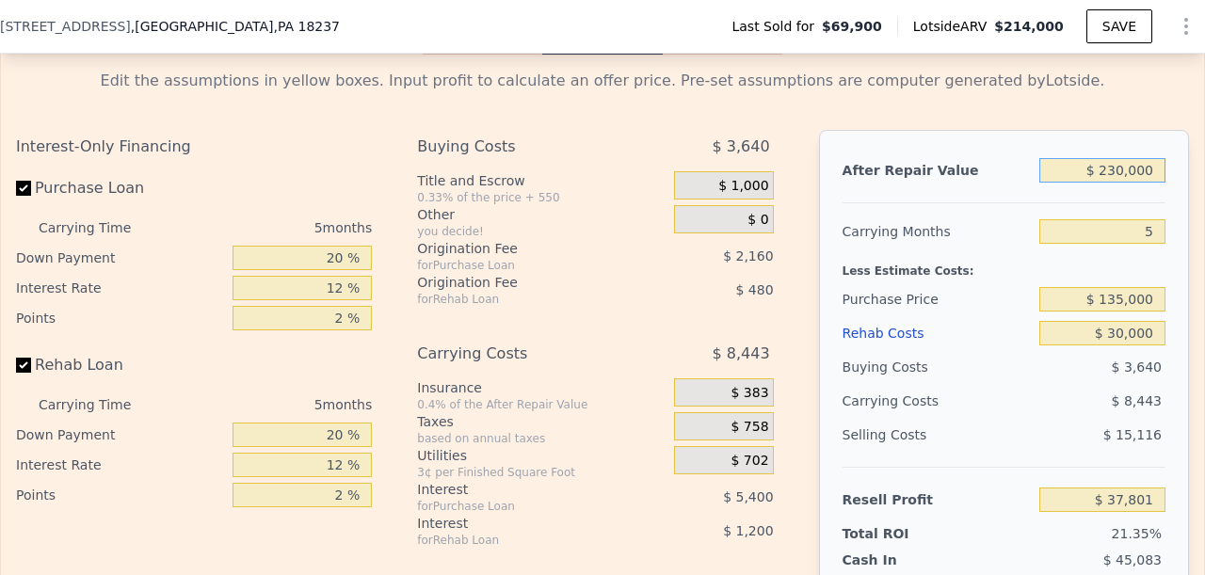
type input "$ 230,000"
click at [1107, 346] on input "$ 30,000" at bounding box center [1102, 333] width 126 height 24
type input "$ 35,000"
type input "$ 32,521"
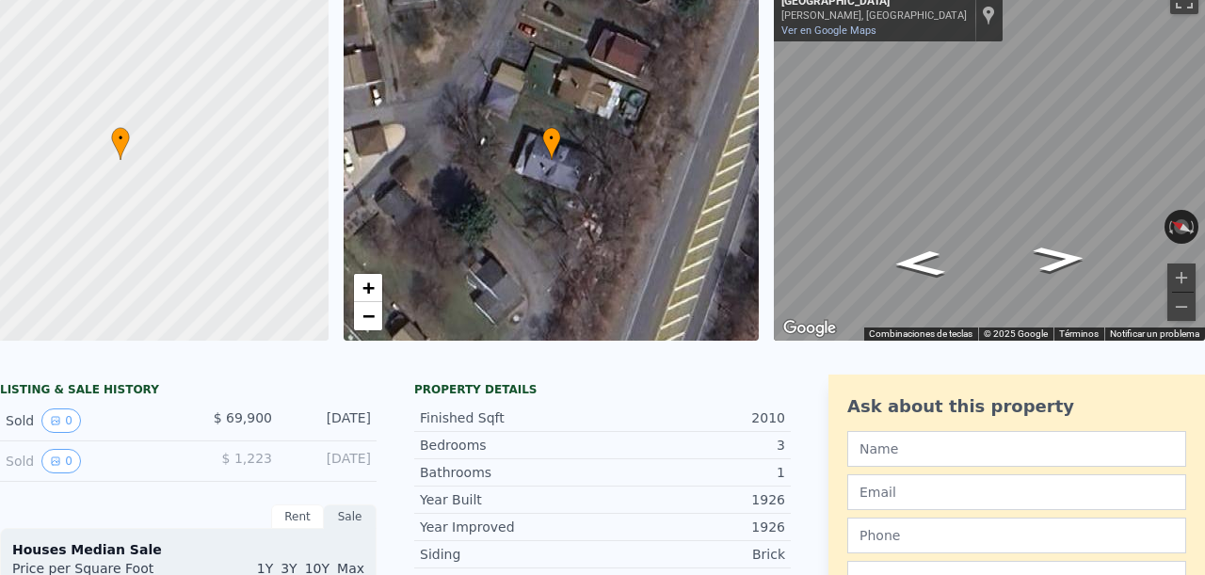
scroll to position [7, 0]
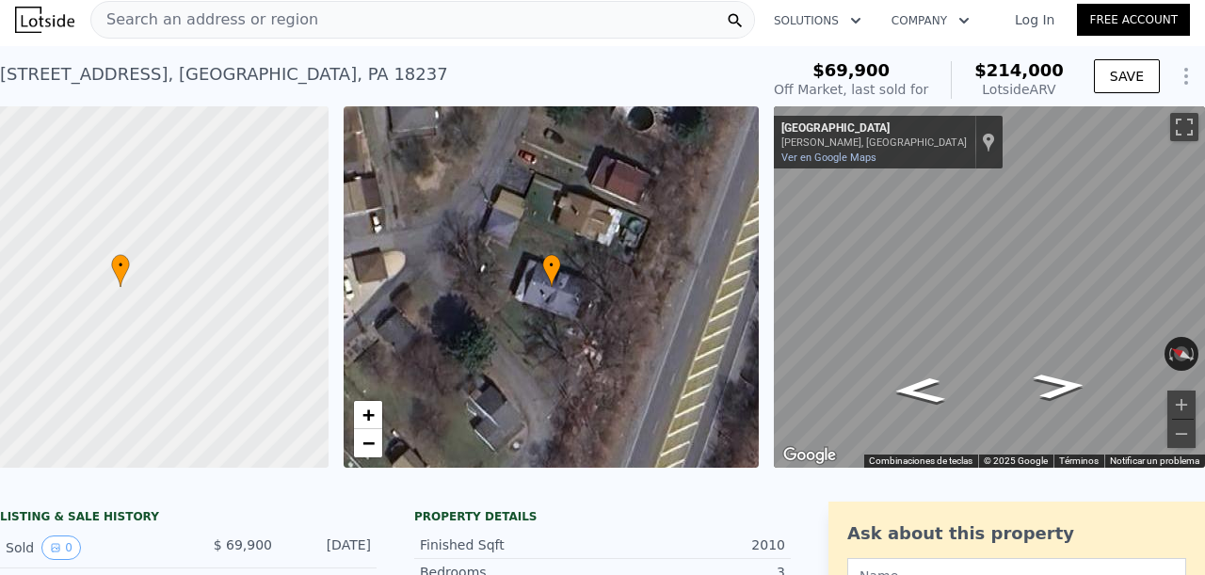
type input "$ 35,000"
